Goal: Communication & Community: Answer question/provide support

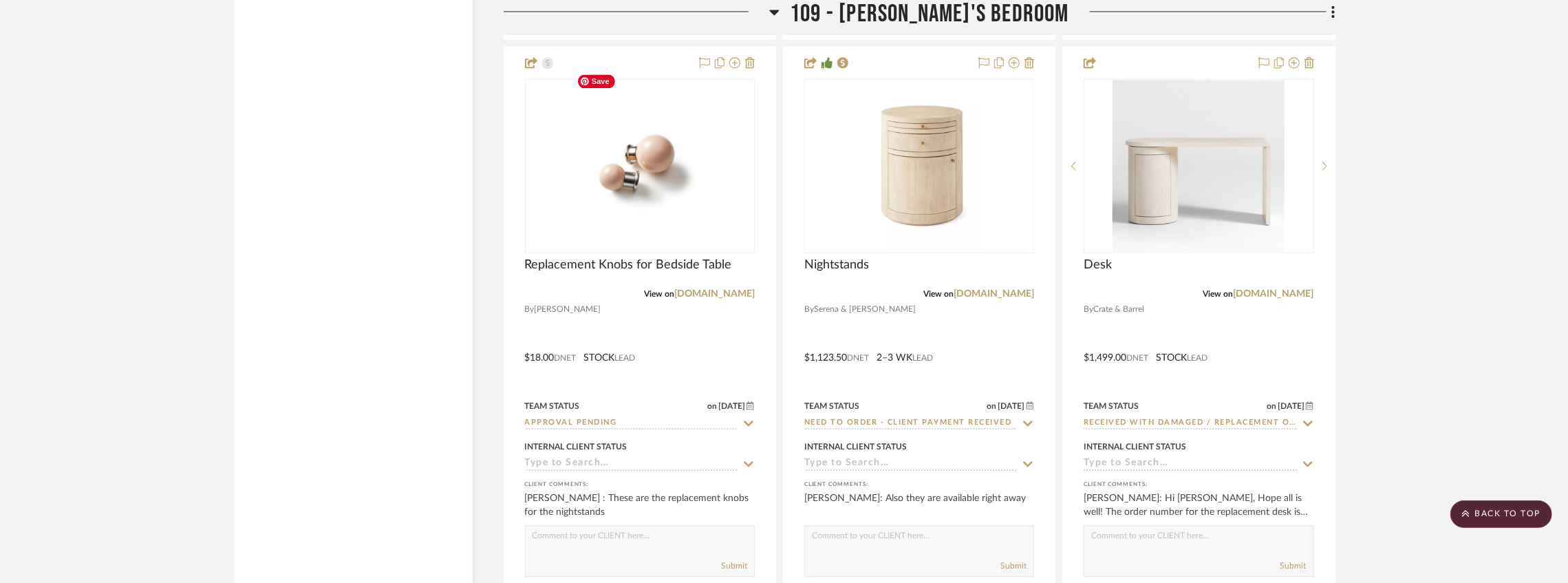
scroll to position [12380, 0]
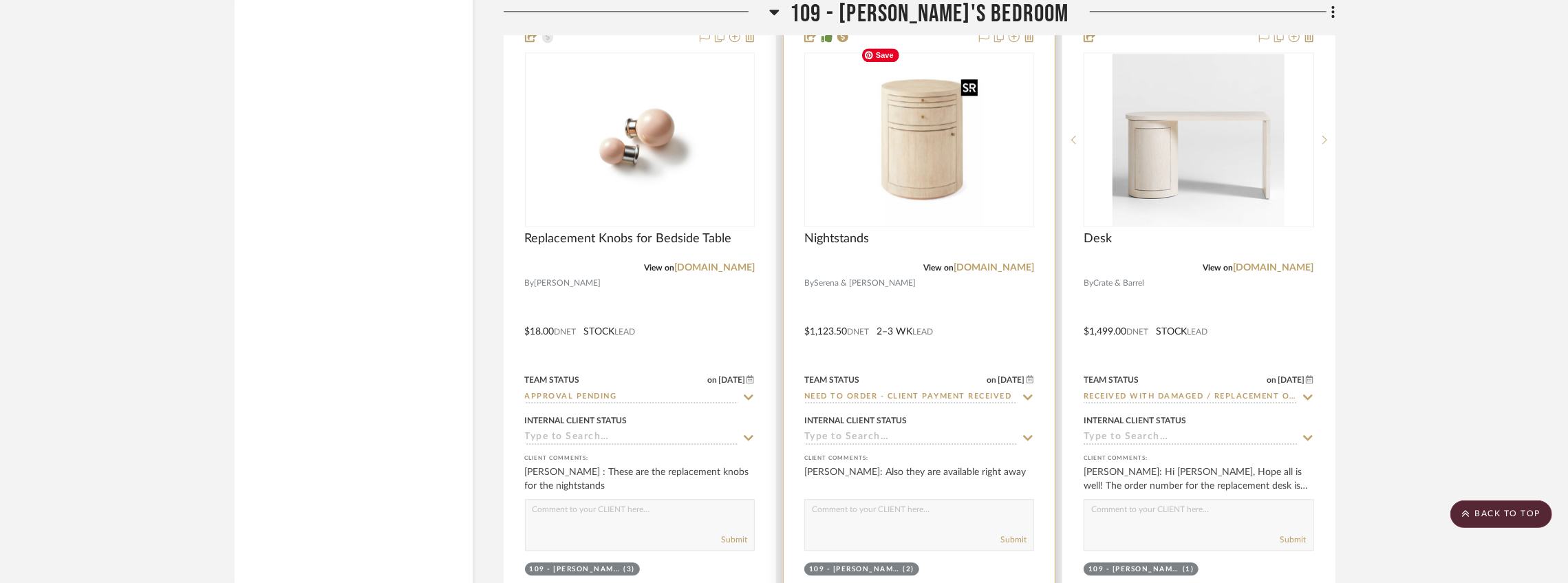
click at [0, 0] on img at bounding box center [0, 0] width 0 height 0
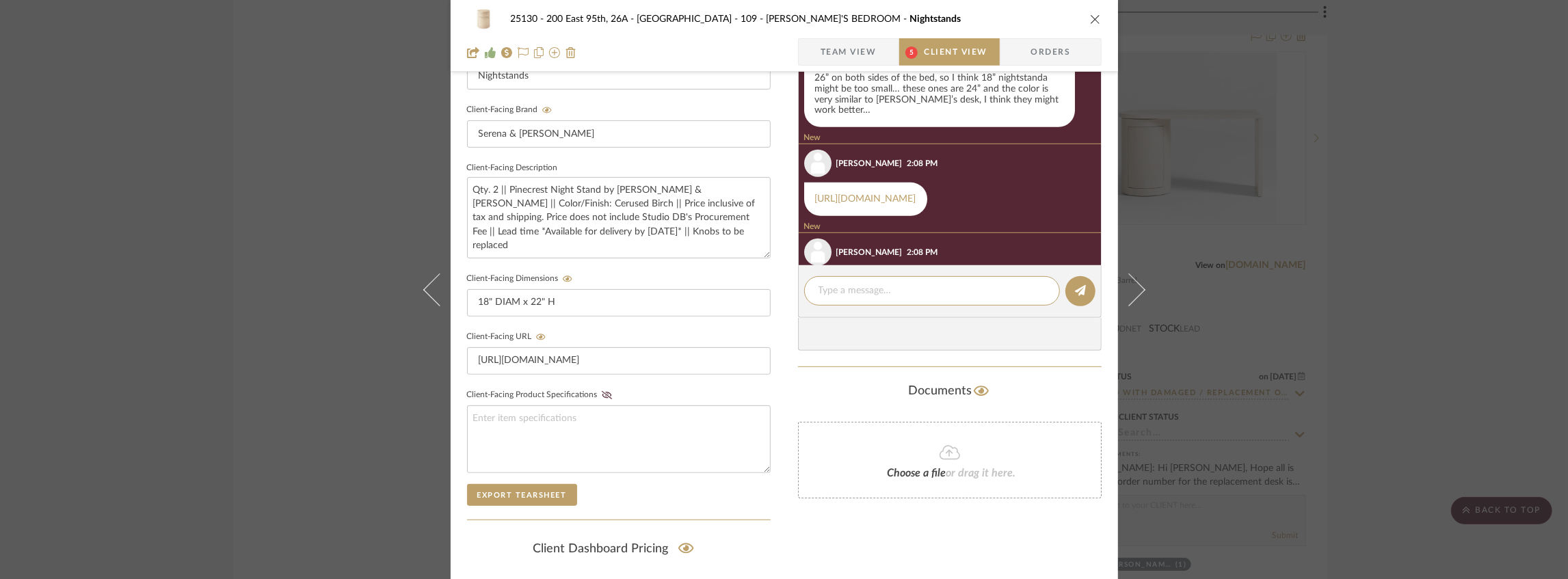
scroll to position [754, 0]
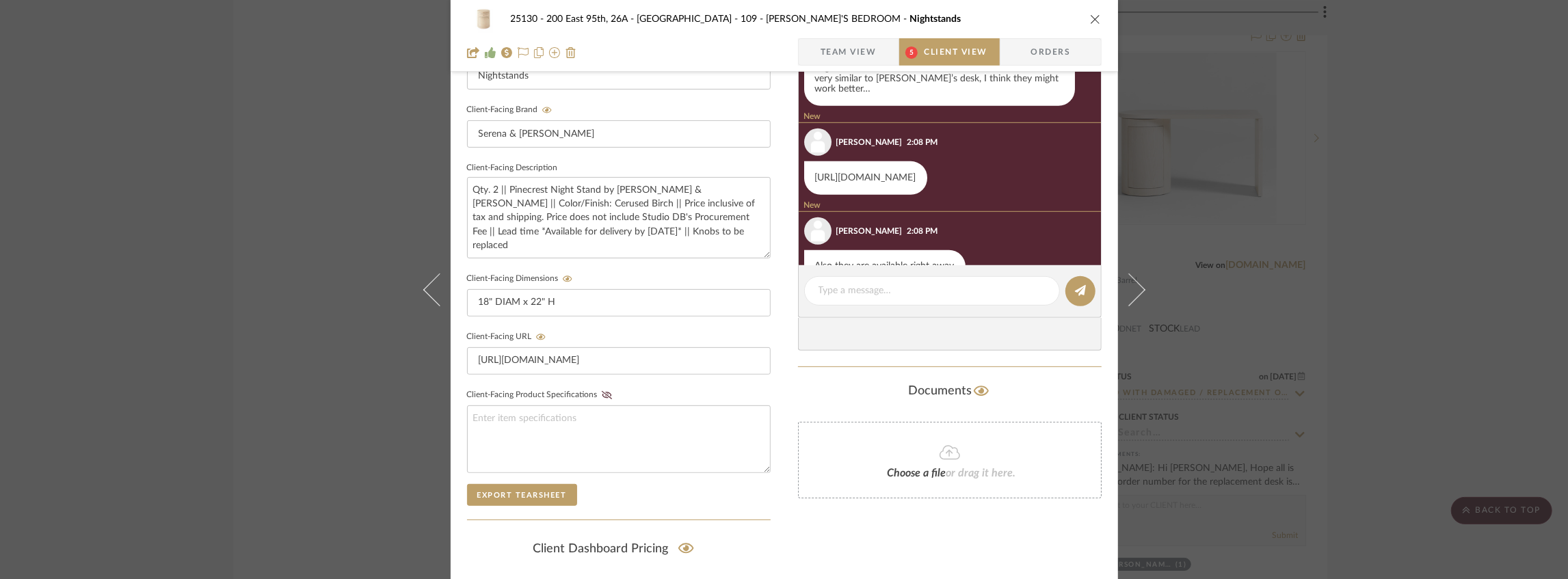
click at [869, 180] on link "[URL][DOMAIN_NAME]" at bounding box center [866, 178] width 101 height 10
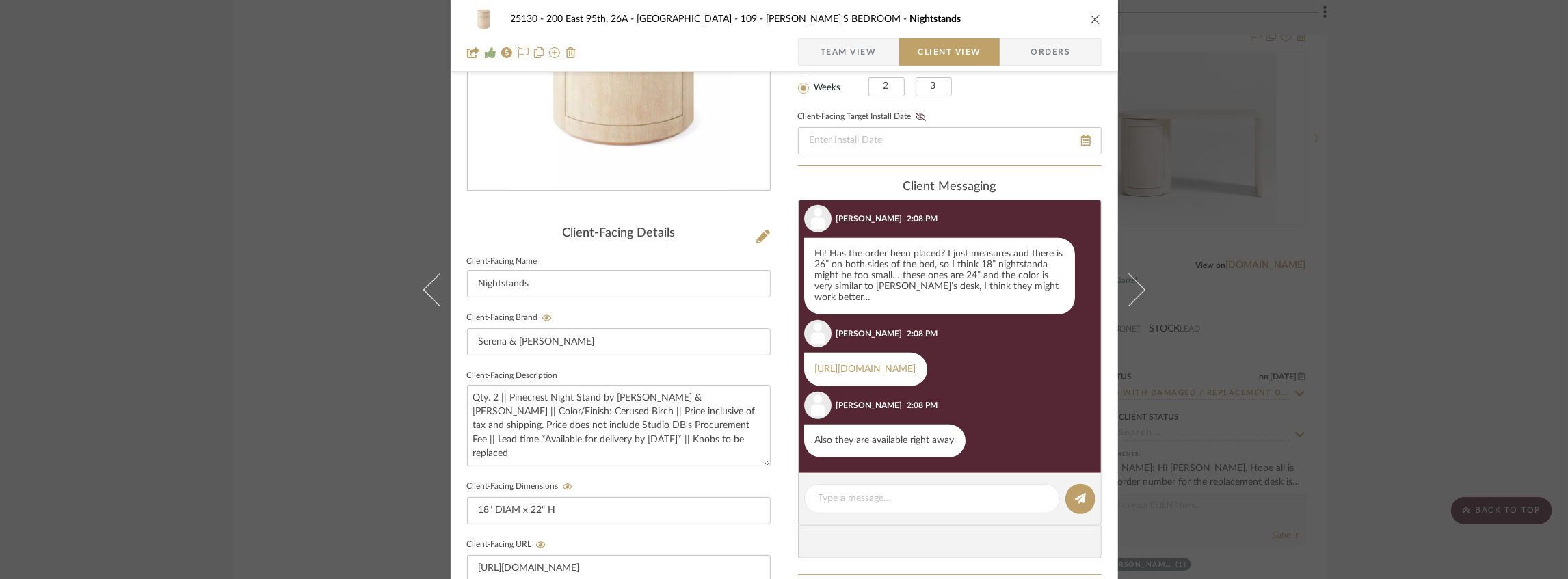
scroll to position [135, 0]
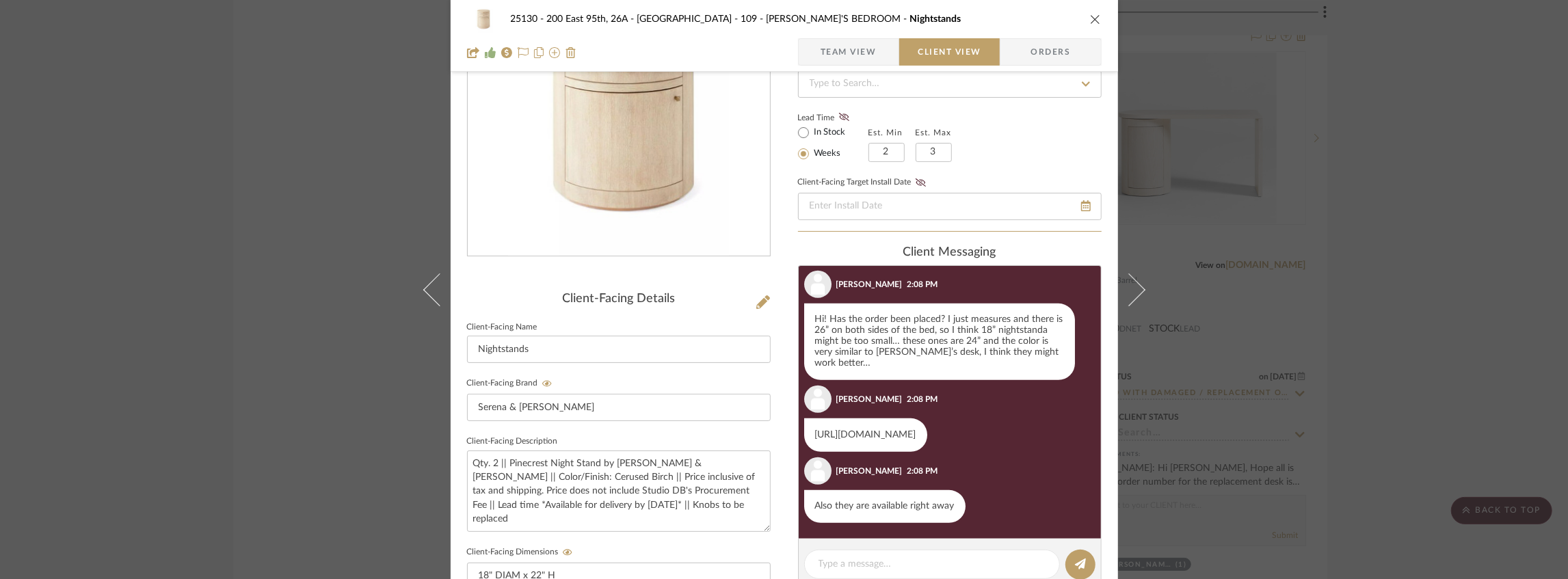
click at [916, 437] on link "[URL][DOMAIN_NAME]" at bounding box center [866, 435] width 101 height 10
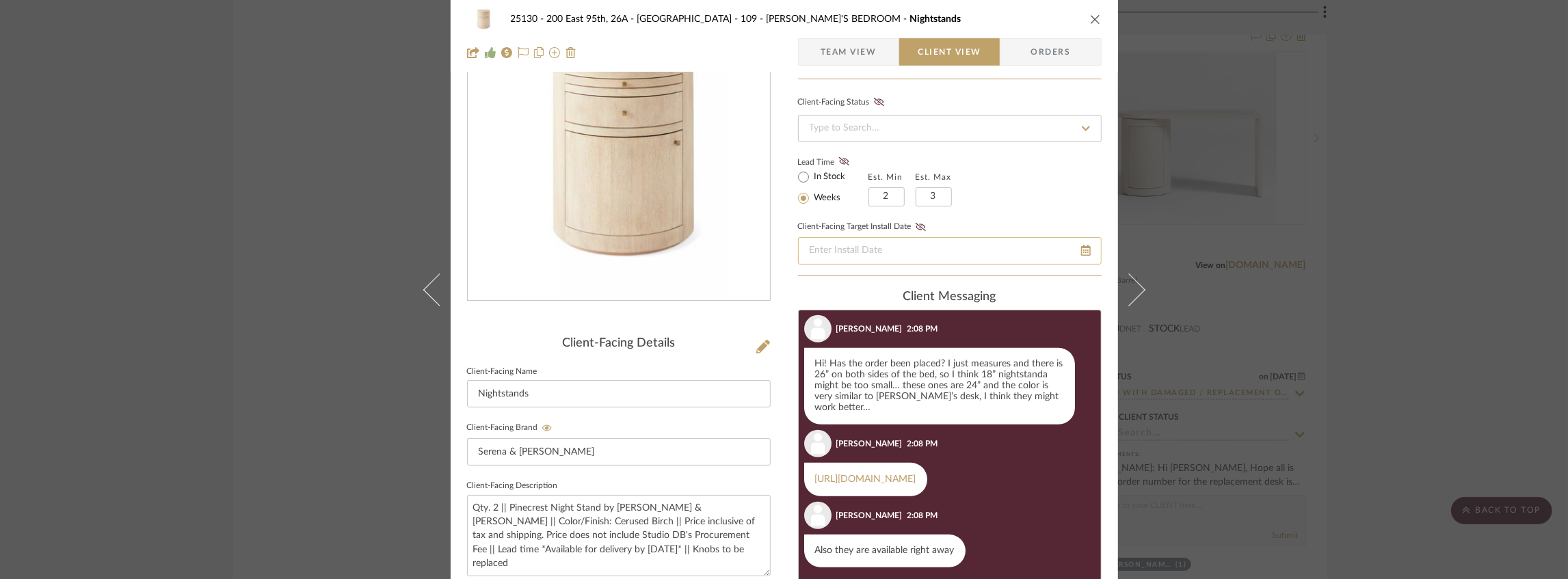
scroll to position [182, 0]
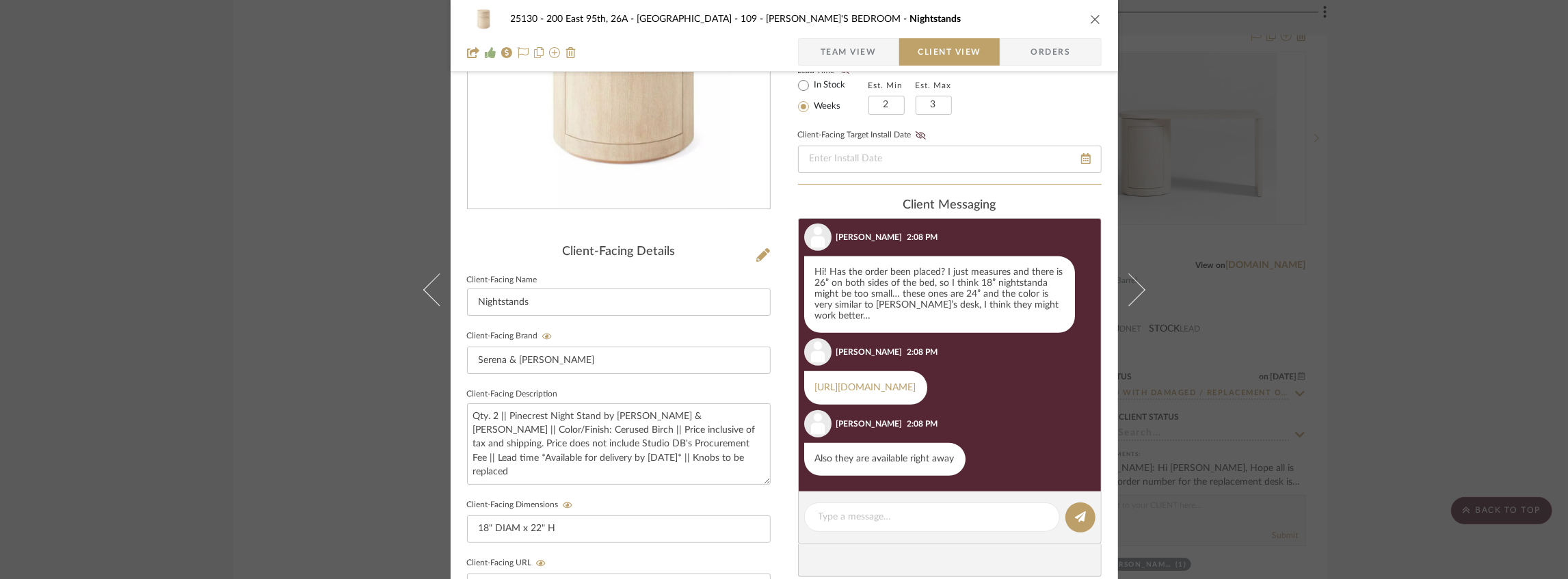
drag, startPoint x: 941, startPoint y: 313, endPoint x: 928, endPoint y: 279, distance: 36.4
click at [928, 279] on div "Hi! Has the order been placed? I just measures and there is 26” on both sides o…" at bounding box center [940, 294] width 271 height 77
click at [1095, 18] on icon "close" at bounding box center [1095, 19] width 11 height 11
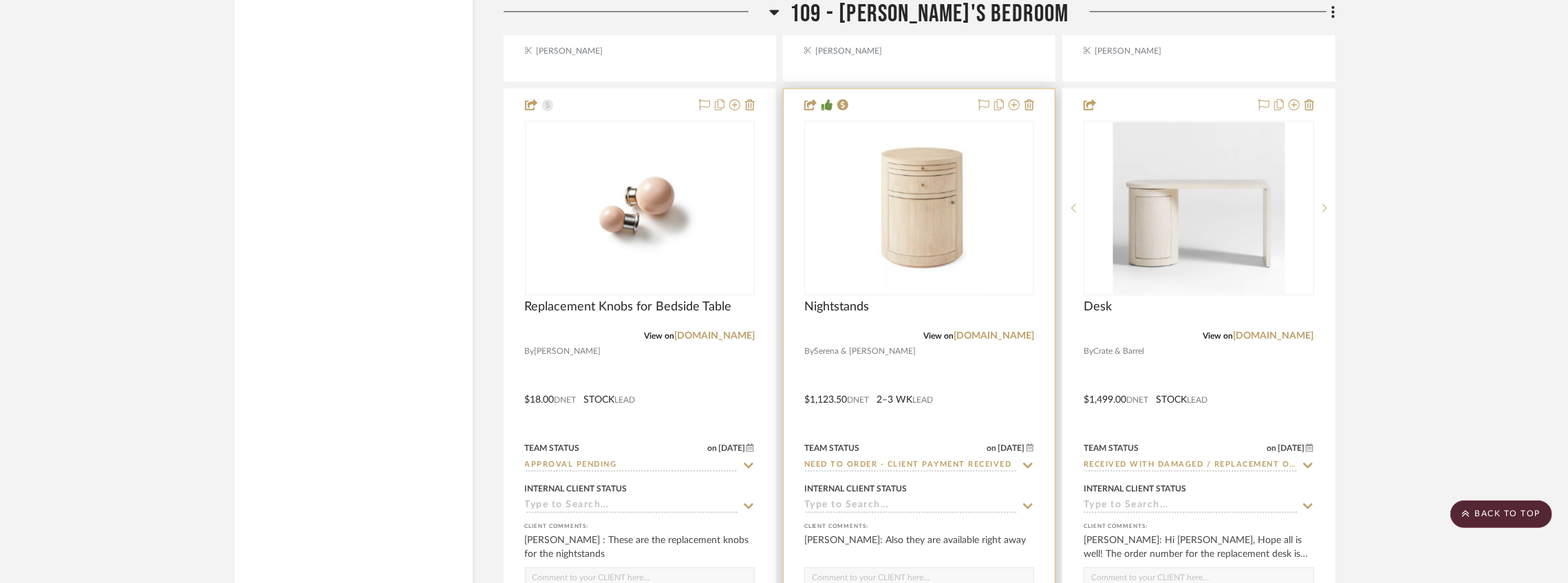
scroll to position [12151, 0]
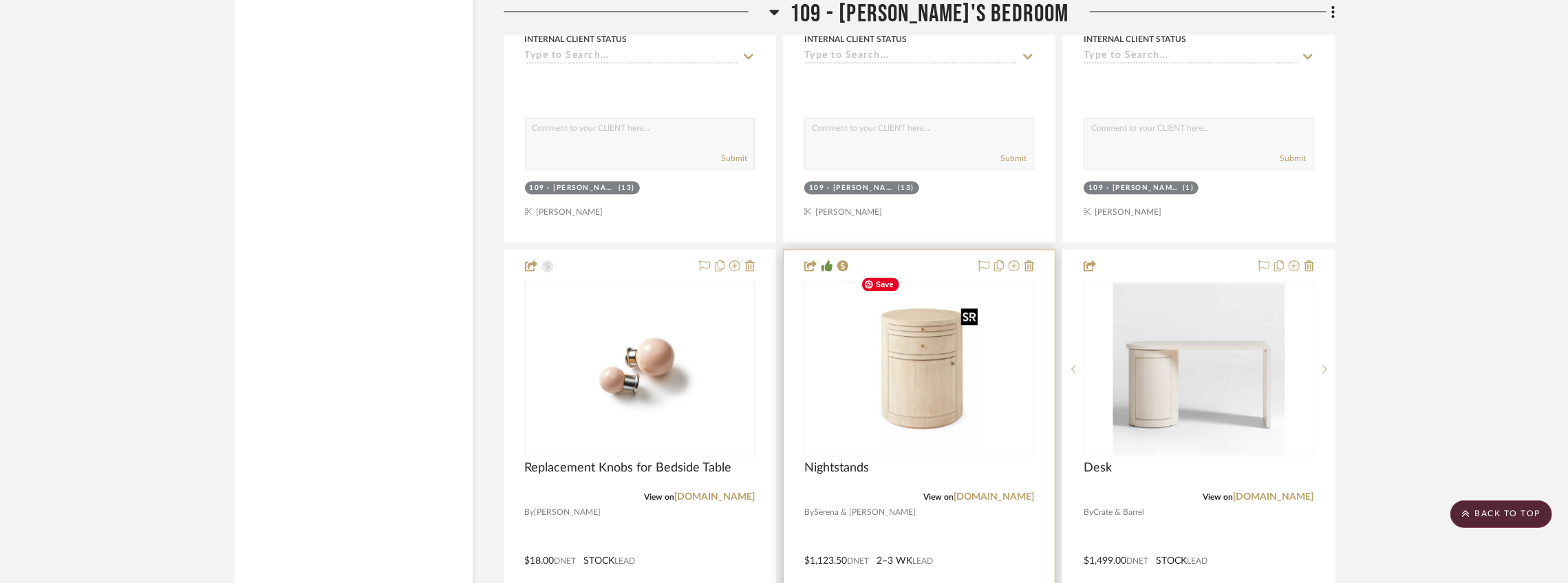
click at [904, 360] on img "0" at bounding box center [919, 370] width 128 height 172
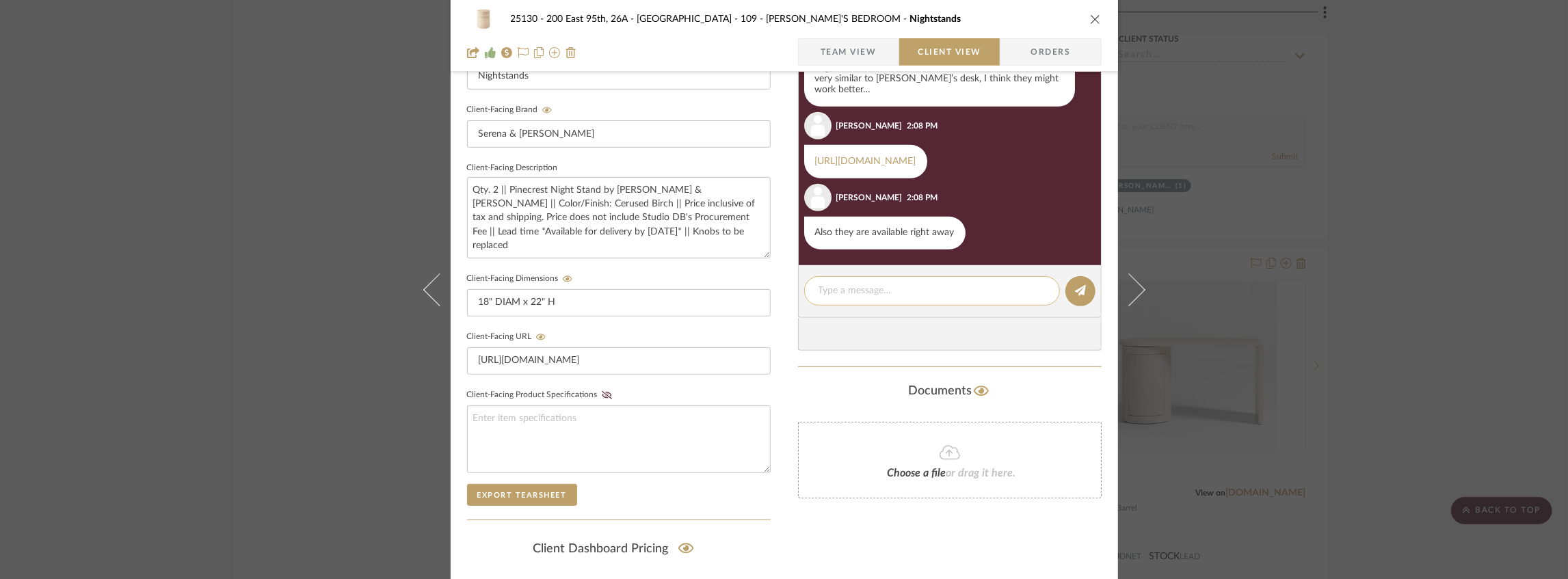
scroll to position [714, 0]
click at [863, 290] on textarea at bounding box center [932, 291] width 227 height 15
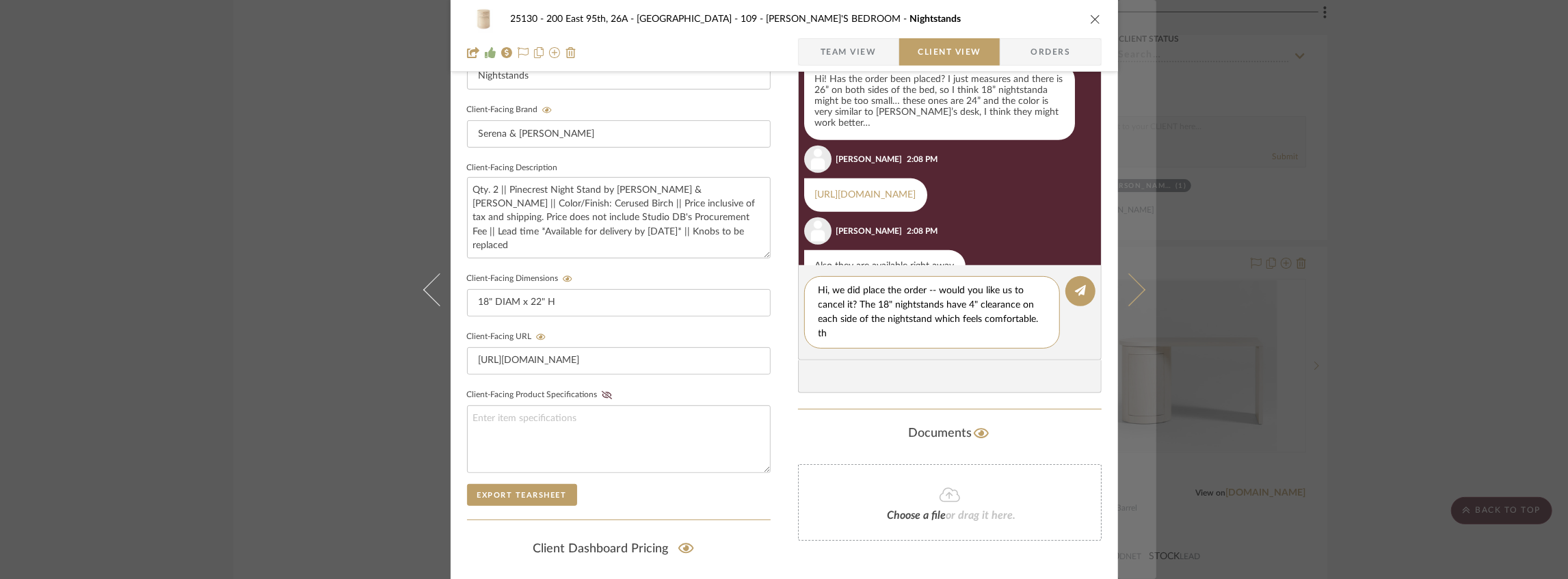
scroll to position [0, 0]
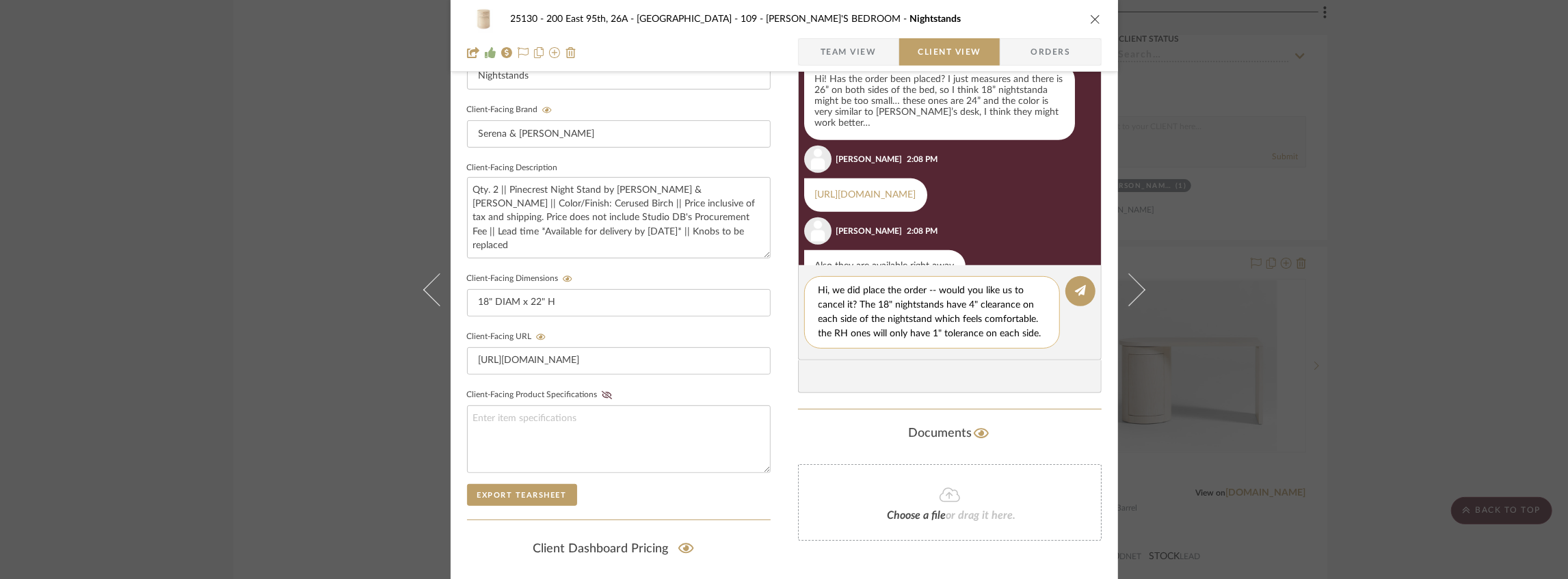
click at [1030, 320] on textarea "Hi, we did place the order -- would you like us to cancel it? The 18" nightstan…" at bounding box center [932, 312] width 227 height 57
click at [1018, 331] on textarea "Hi, we did place the order -- would you like us to cancel it? The 18" nightstan…" at bounding box center [937, 312] width 237 height 57
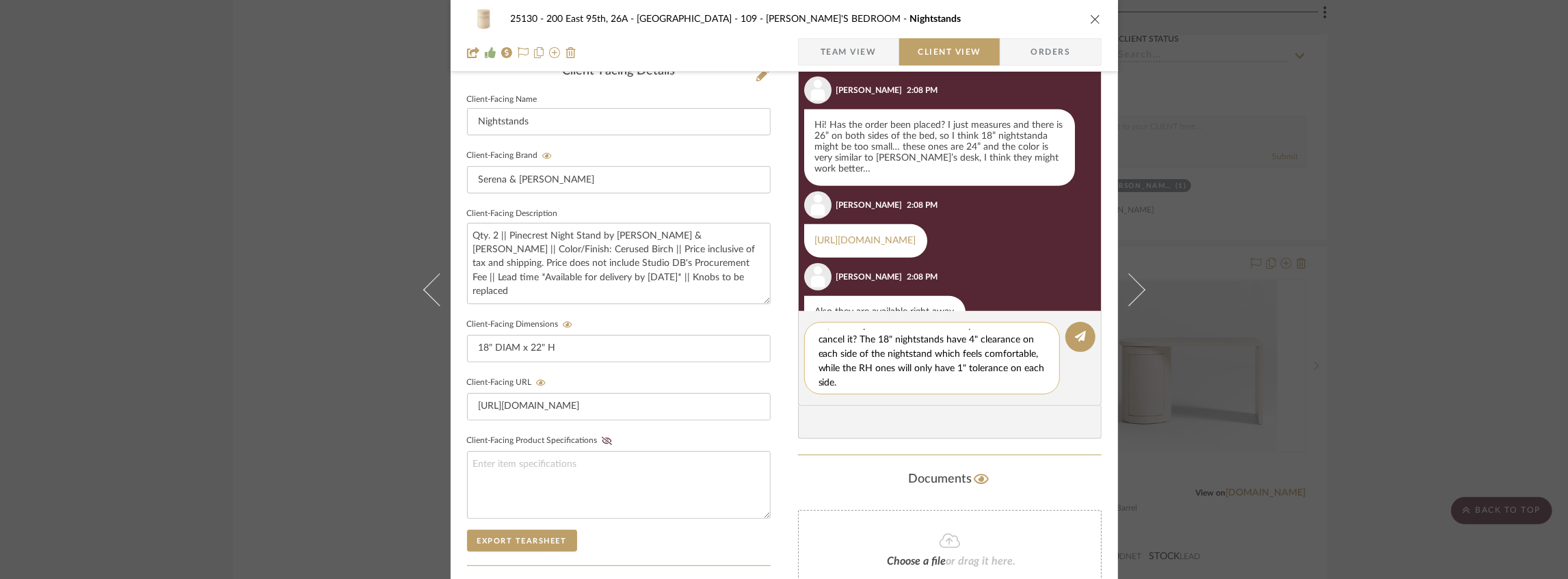
scroll to position [14, 0]
click at [958, 378] on textarea "Hi, we did place the order -- would you like us to cancel it? The 18" nightstan…" at bounding box center [937, 358] width 237 height 57
type textarea "Hi, we did place the order -- would you like us to cancel it? The 18" nightstan…"
click at [1078, 344] on button at bounding box center [1080, 337] width 30 height 30
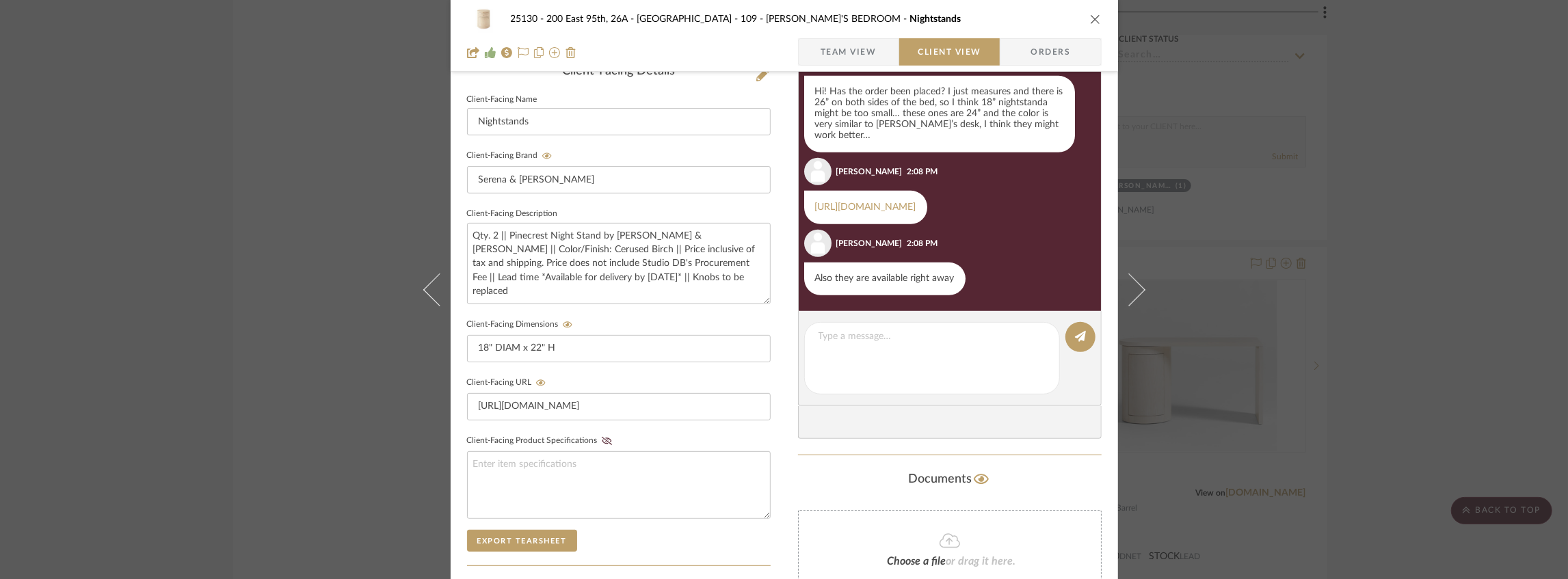
scroll to position [818, 0]
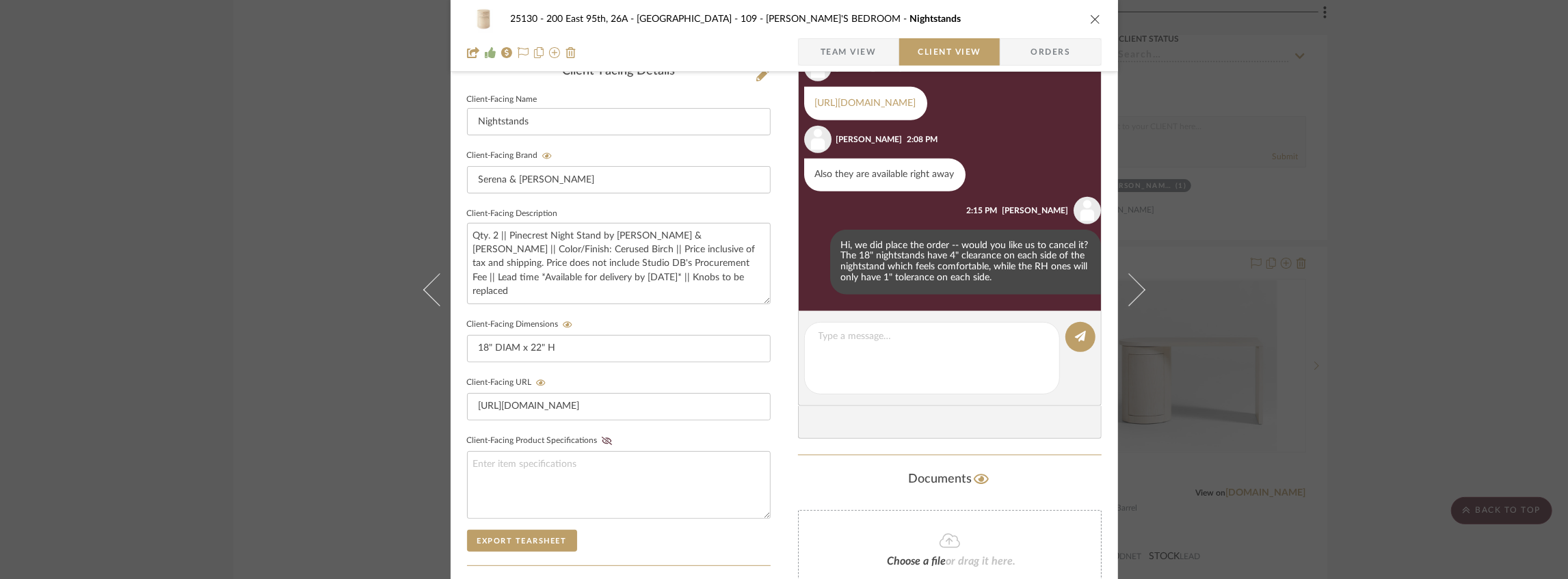
click at [1092, 15] on icon "close" at bounding box center [1095, 19] width 11 height 11
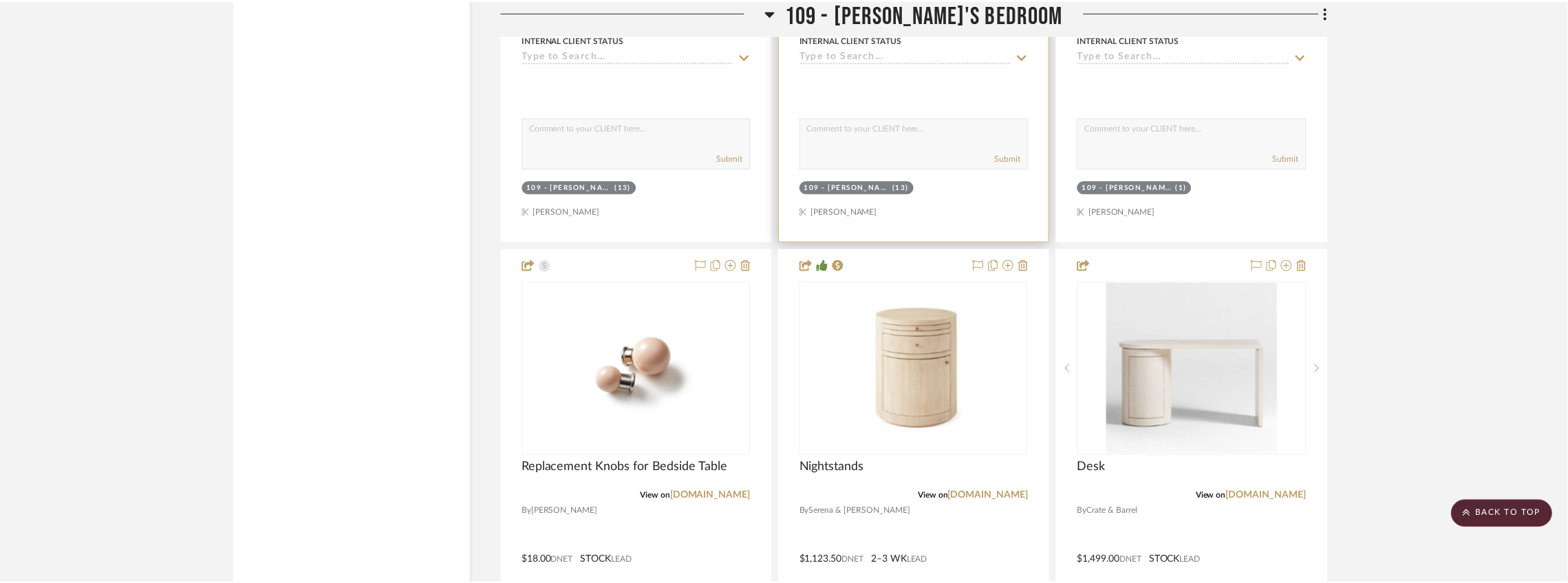
scroll to position [12151, 0]
